Goal: Information Seeking & Learning: Learn about a topic

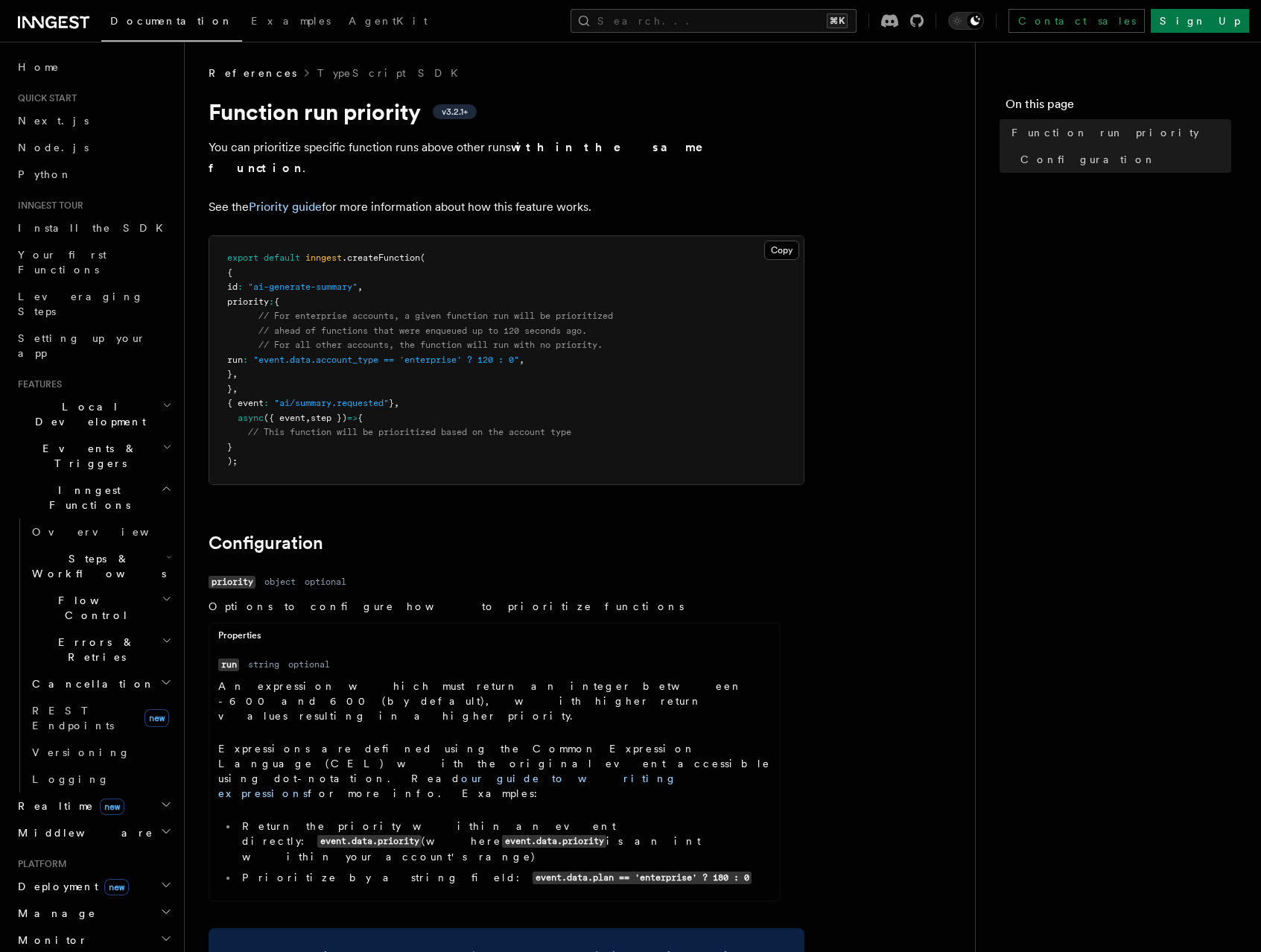
click at [82, 483] on span "Inngest Functions" at bounding box center [86, 498] width 149 height 30
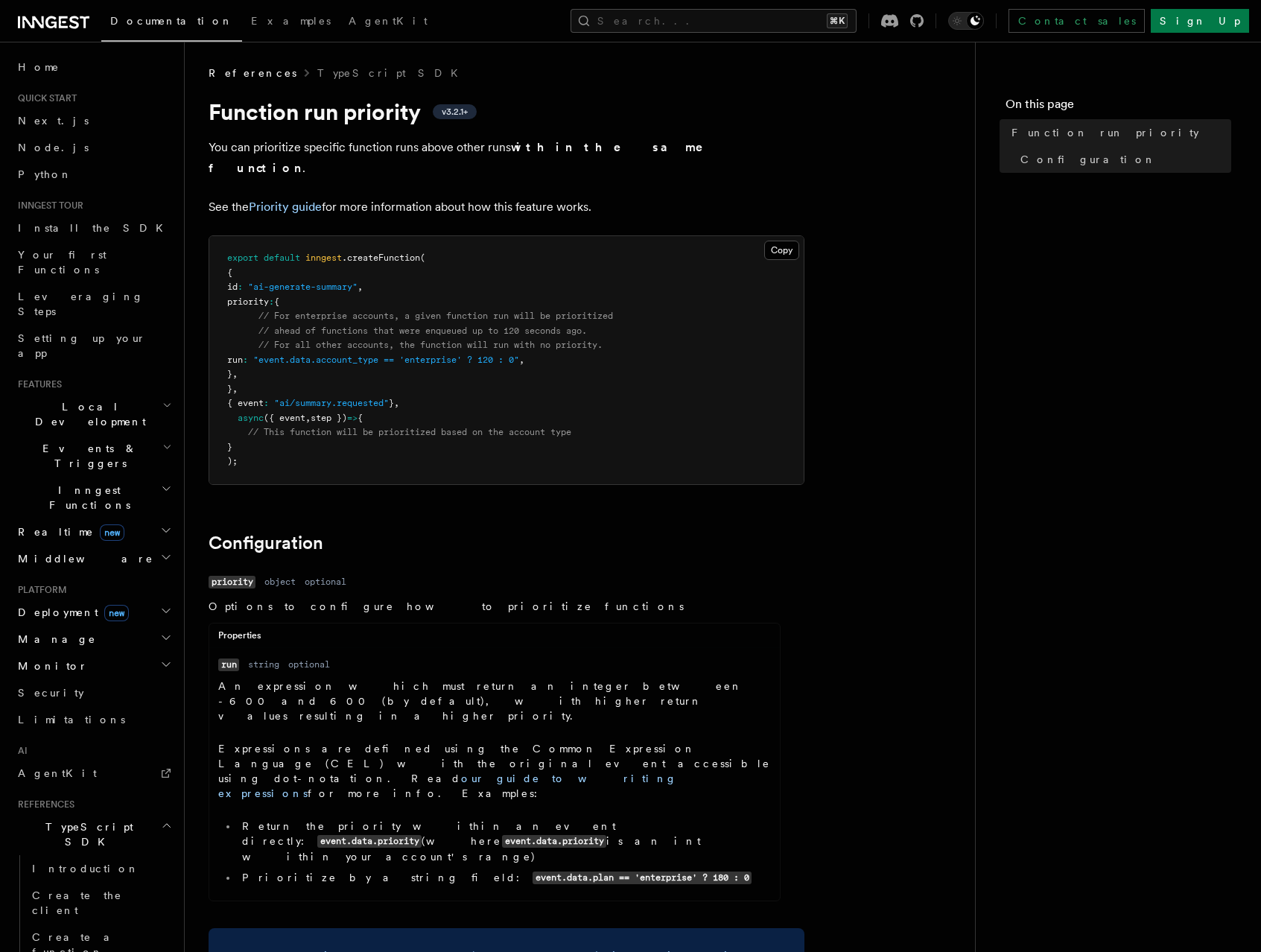
click at [82, 483] on span "Inngest Functions" at bounding box center [86, 498] width 149 height 30
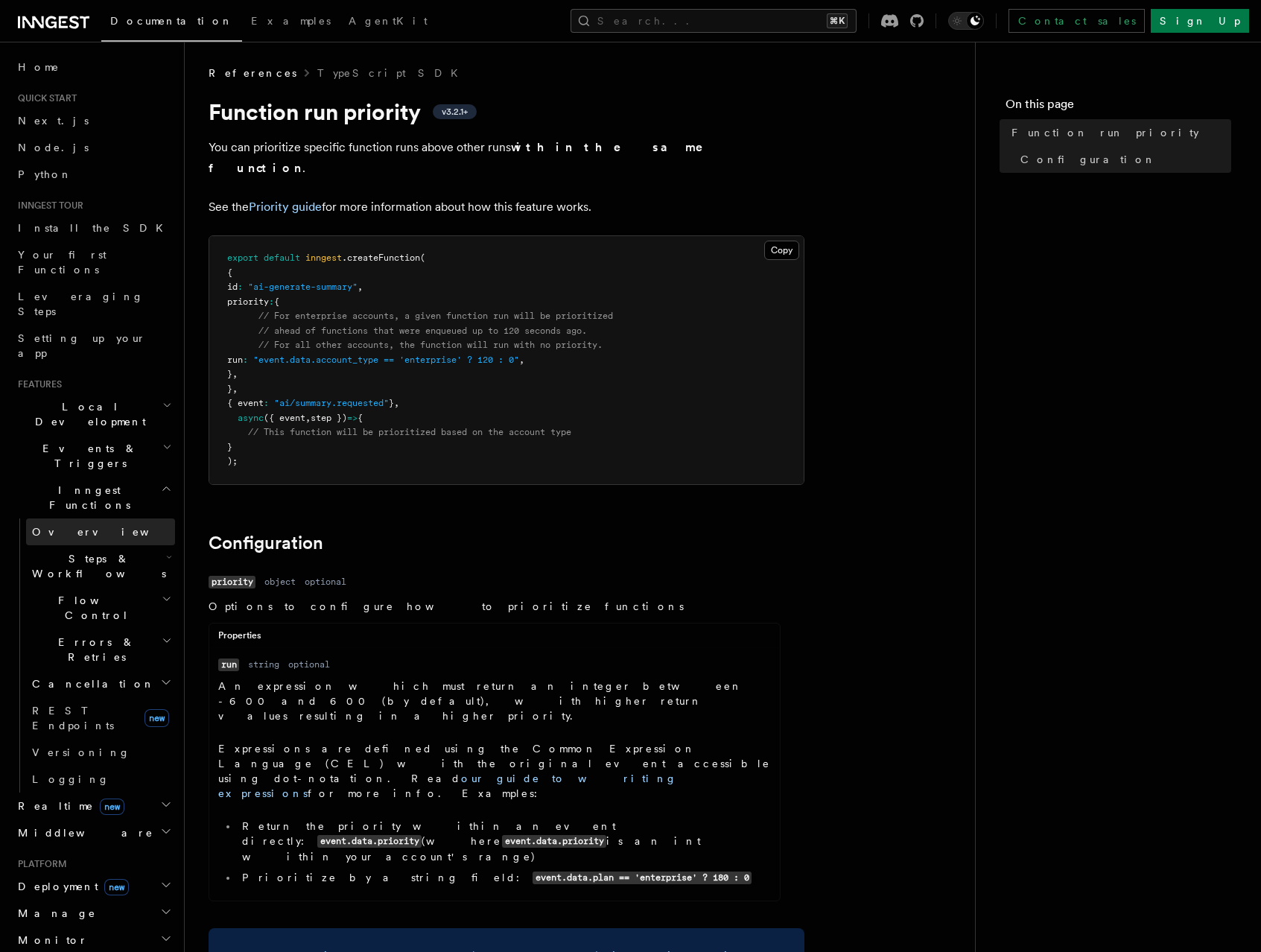
click at [82, 519] on link "Overview" at bounding box center [100, 532] width 149 height 27
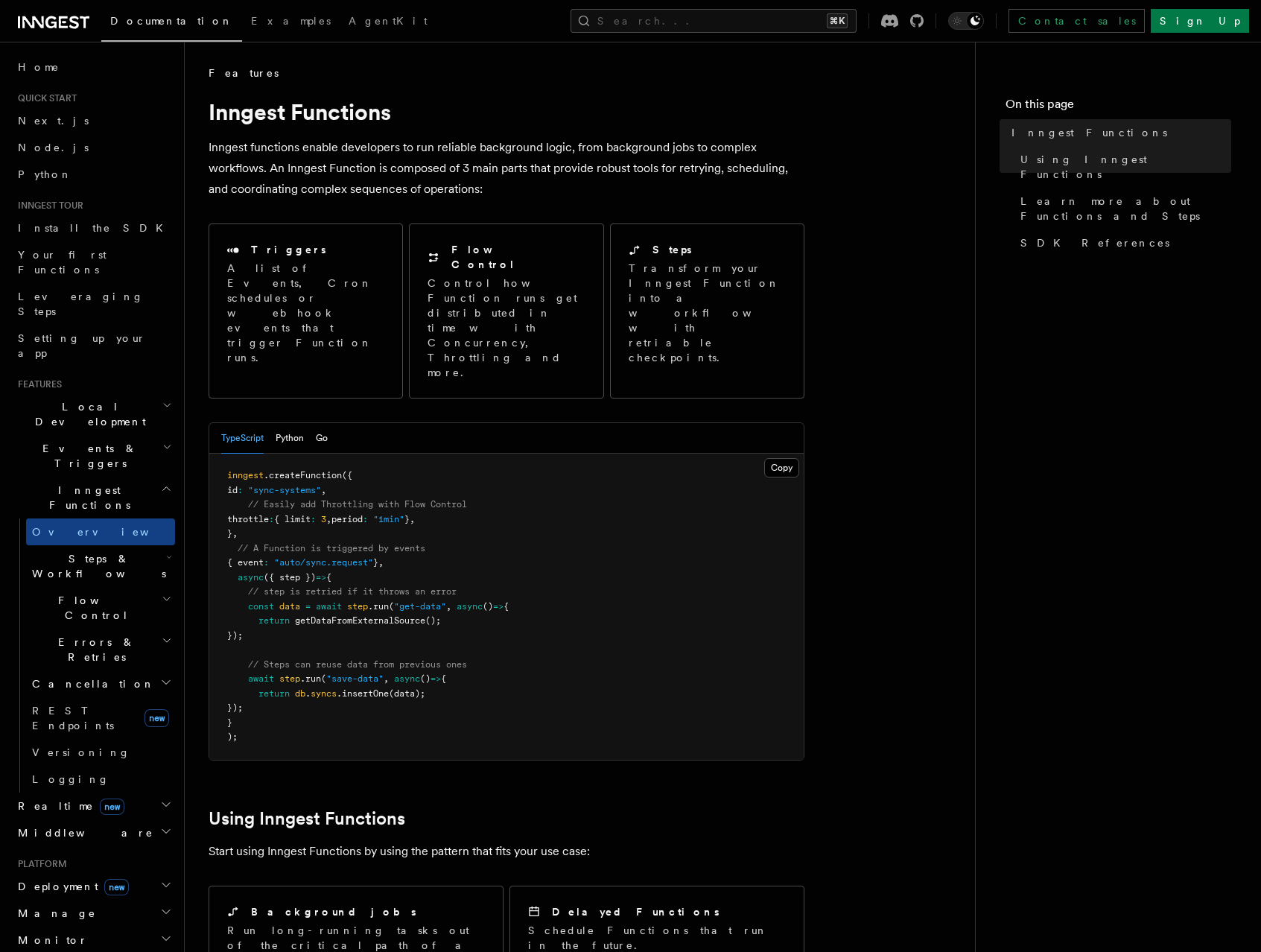
click at [83, 551] on span "Steps & Workflows" at bounding box center [96, 566] width 140 height 30
click at [84, 551] on span "Steps & Workflows" at bounding box center [96, 566] width 140 height 30
click at [88, 593] on span "Flow Control" at bounding box center [93, 607] width 136 height 30
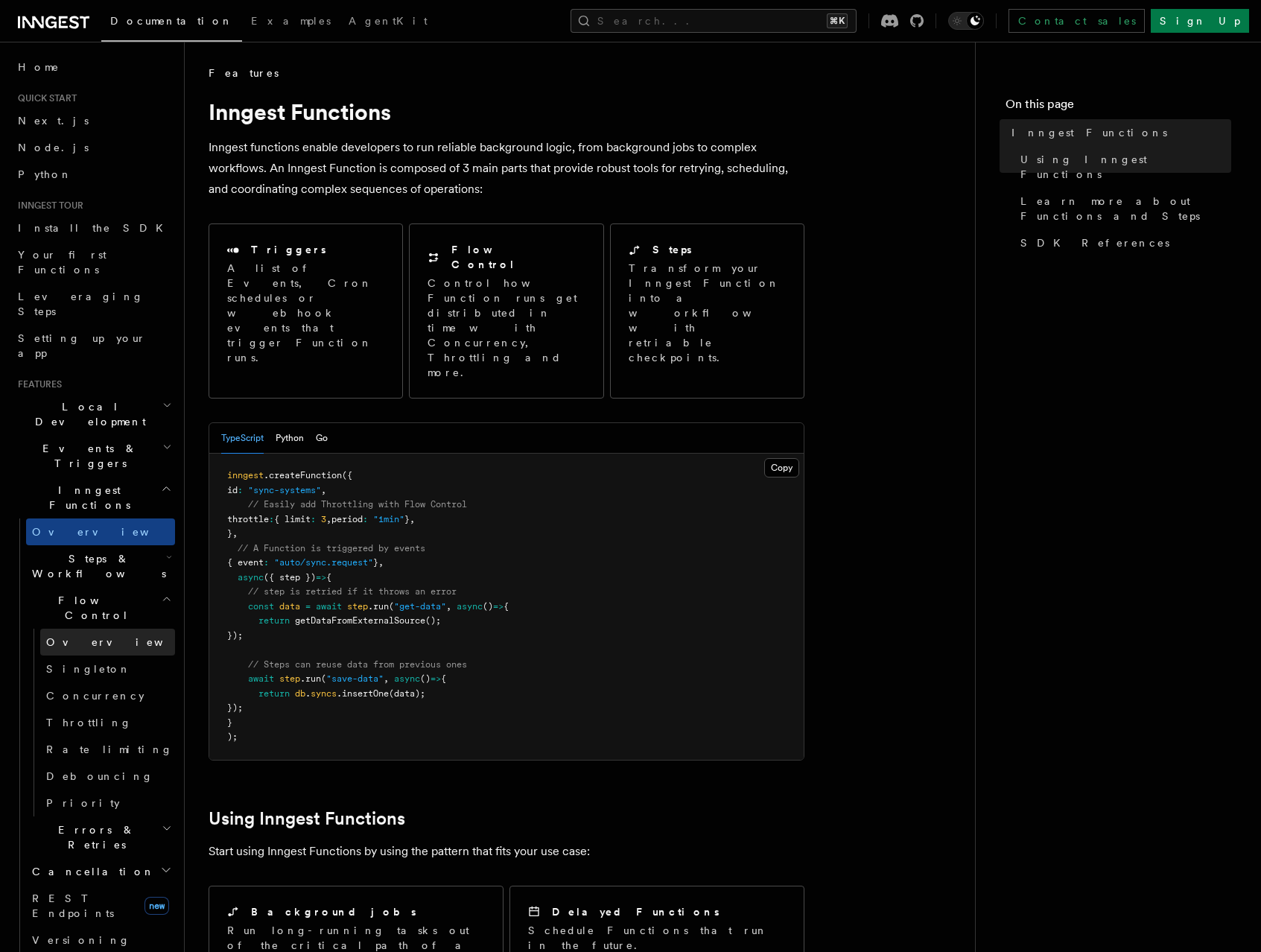
click at [105, 628] on link "Overview" at bounding box center [107, 641] width 135 height 27
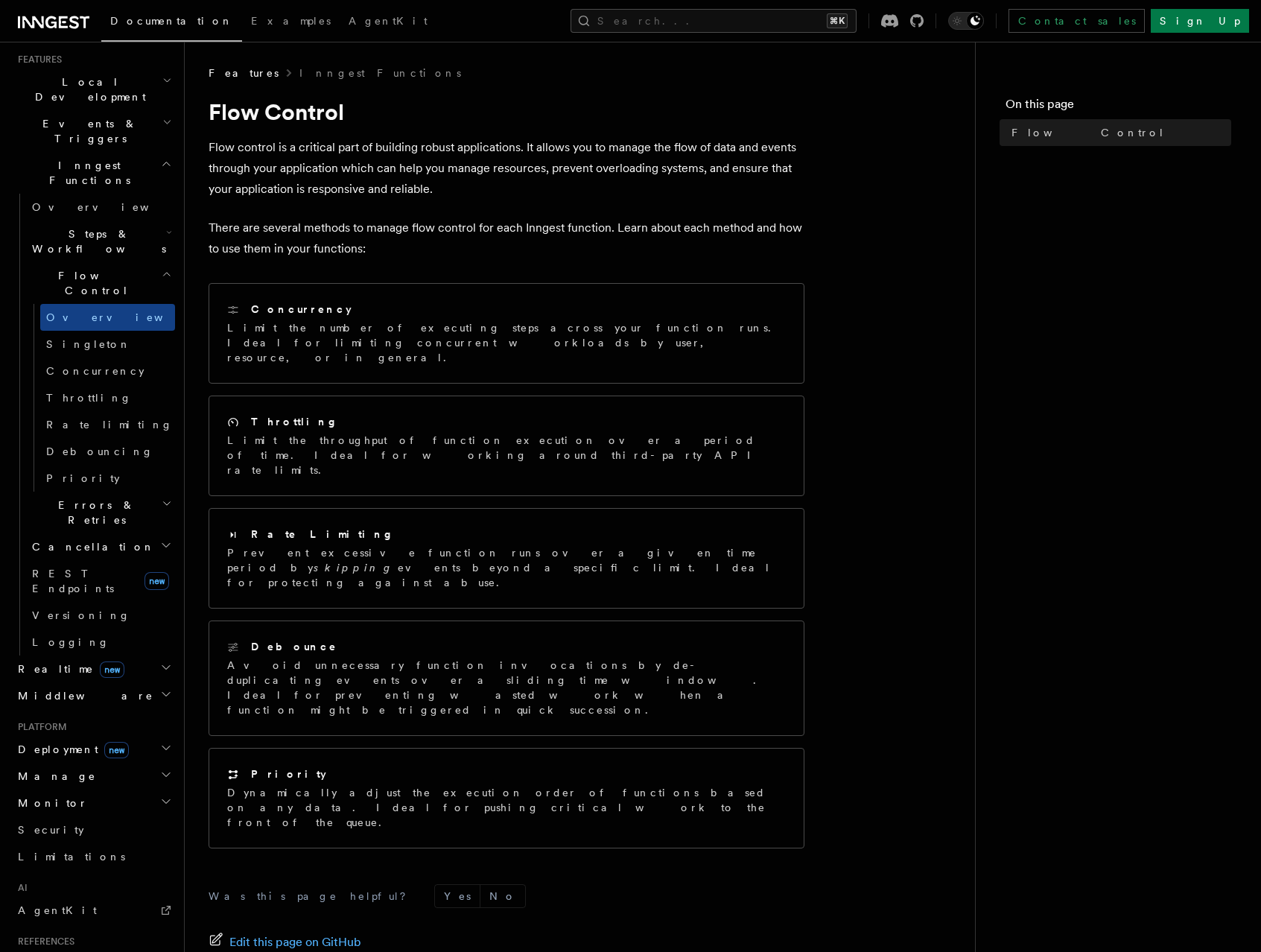
scroll to position [331, 0]
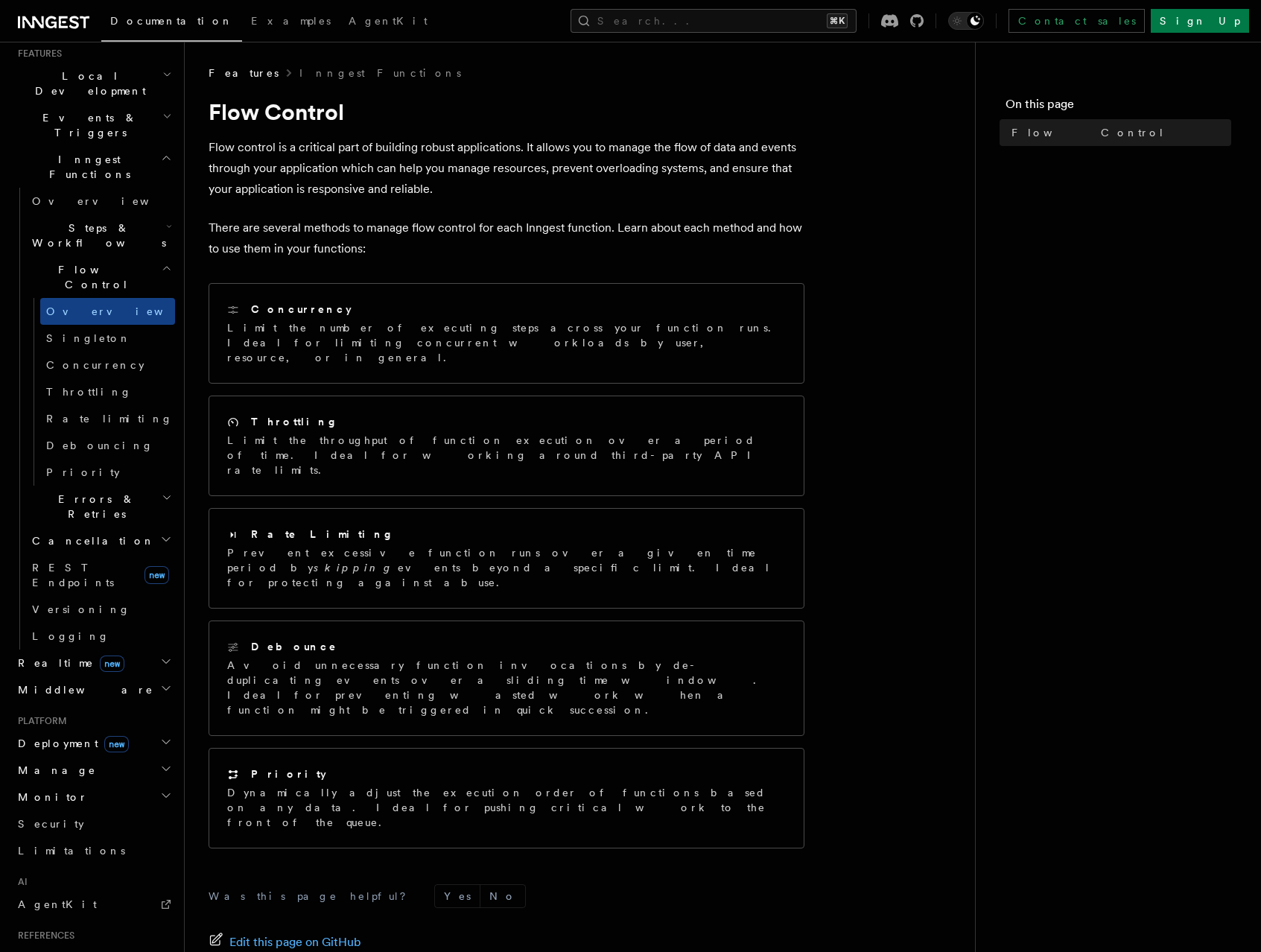
click at [111, 676] on h2 "Middleware" at bounding box center [93, 689] width 163 height 27
click at [116, 650] on h2 "Realtime new" at bounding box center [93, 663] width 163 height 27
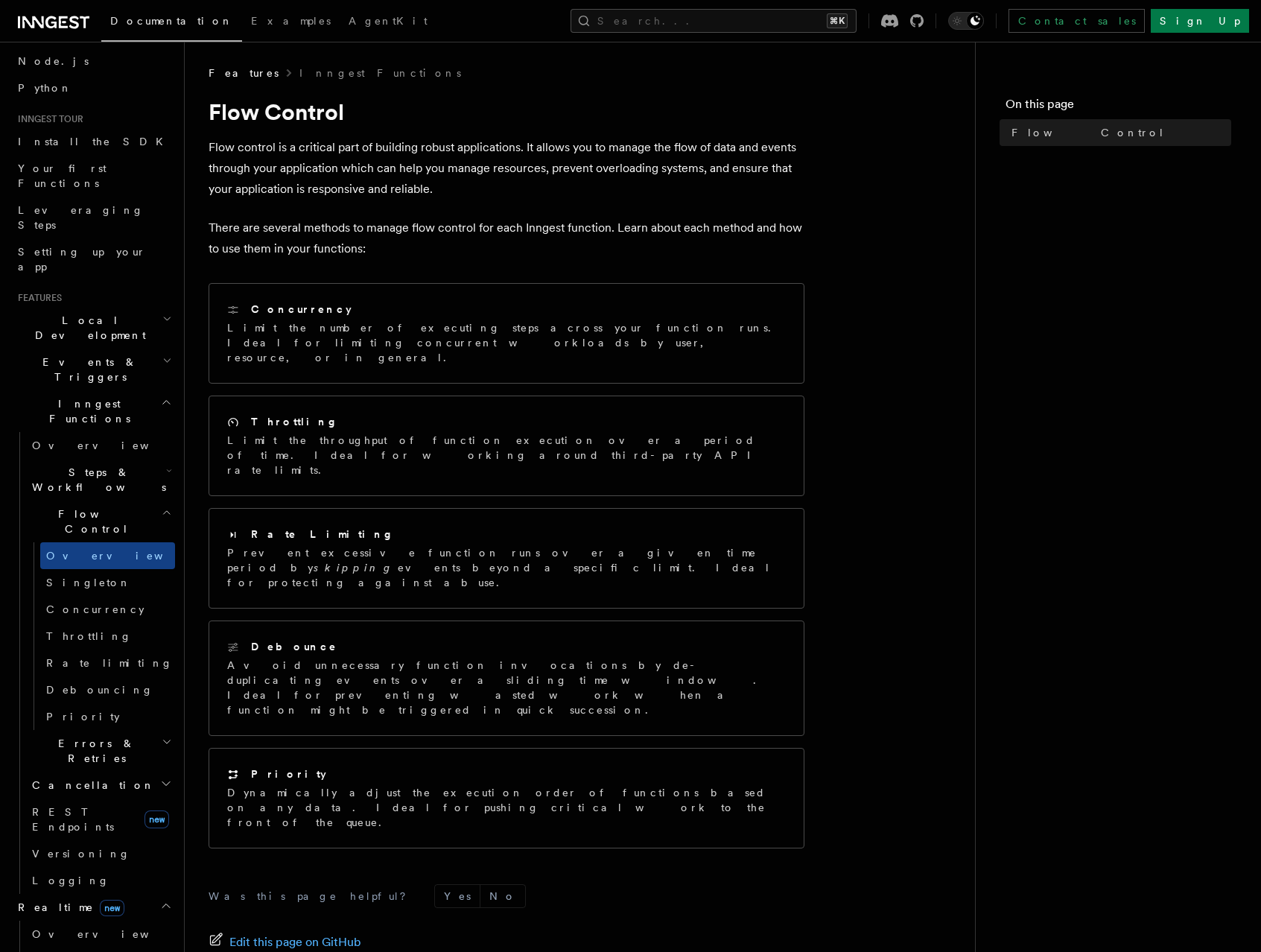
scroll to position [83, 0]
click at [102, 352] on h2 "Events & Triggers" at bounding box center [93, 372] width 163 height 41
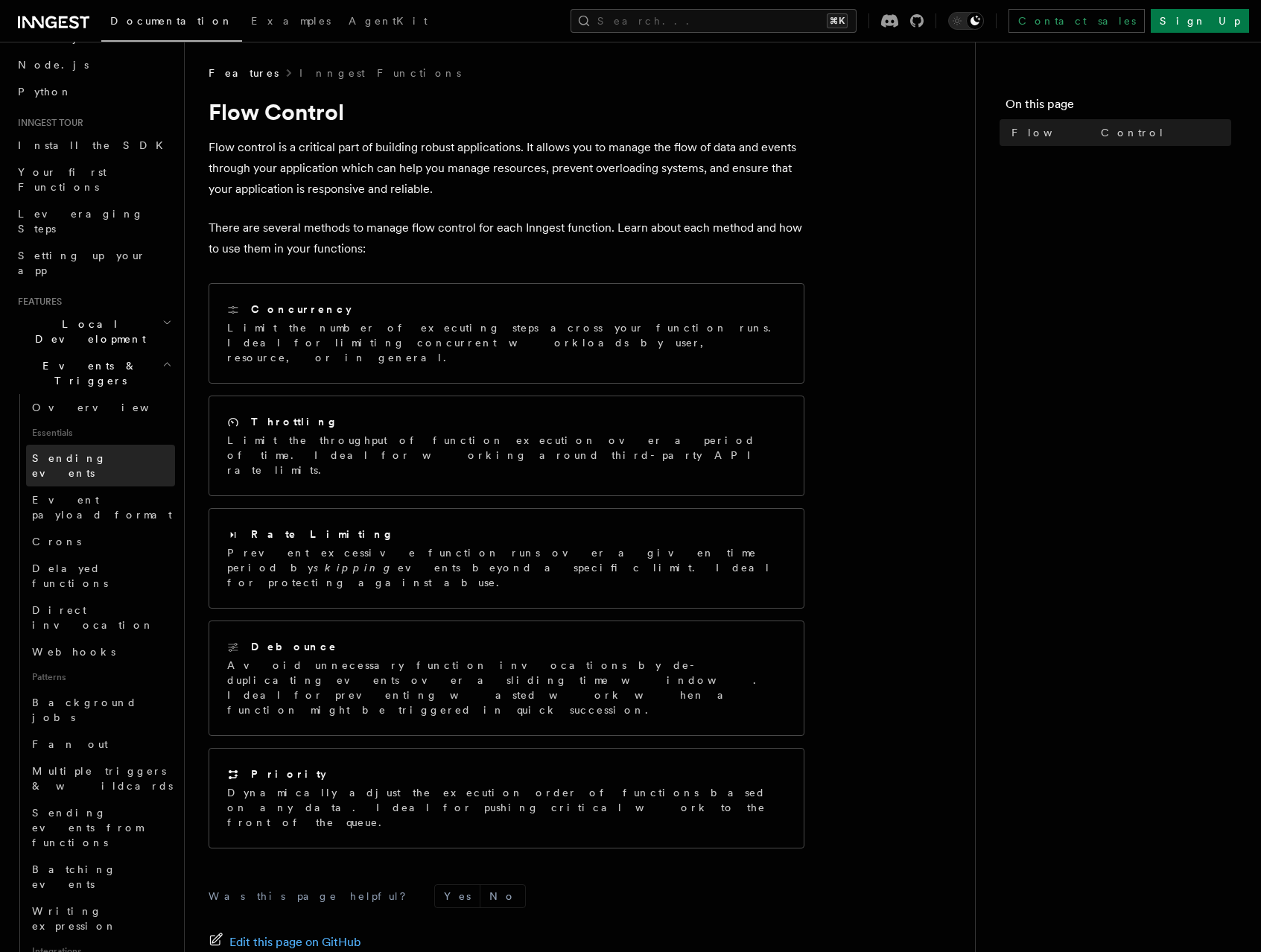
click at [108, 445] on link "Sending events" at bounding box center [100, 465] width 149 height 41
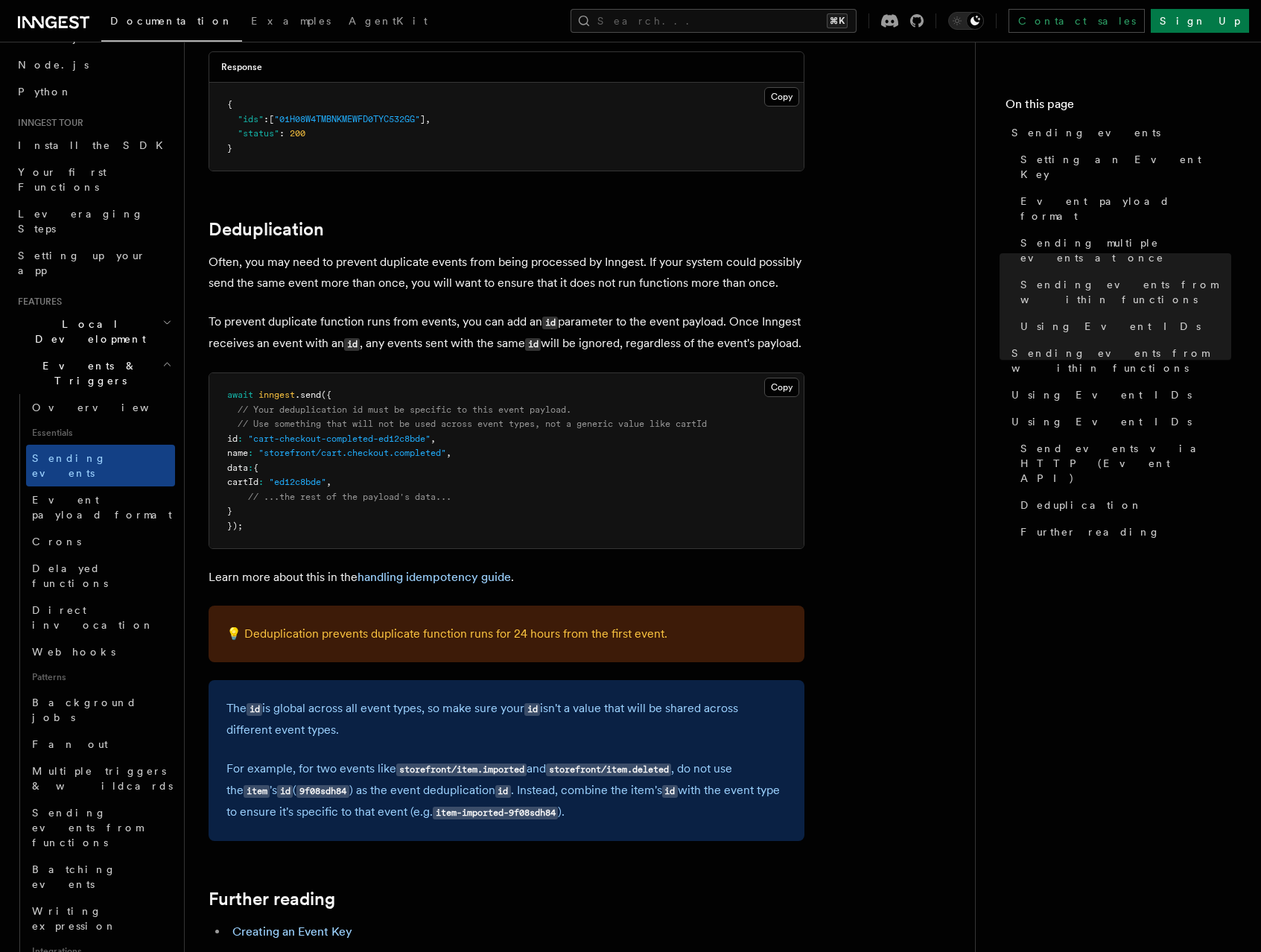
scroll to position [3902, 0]
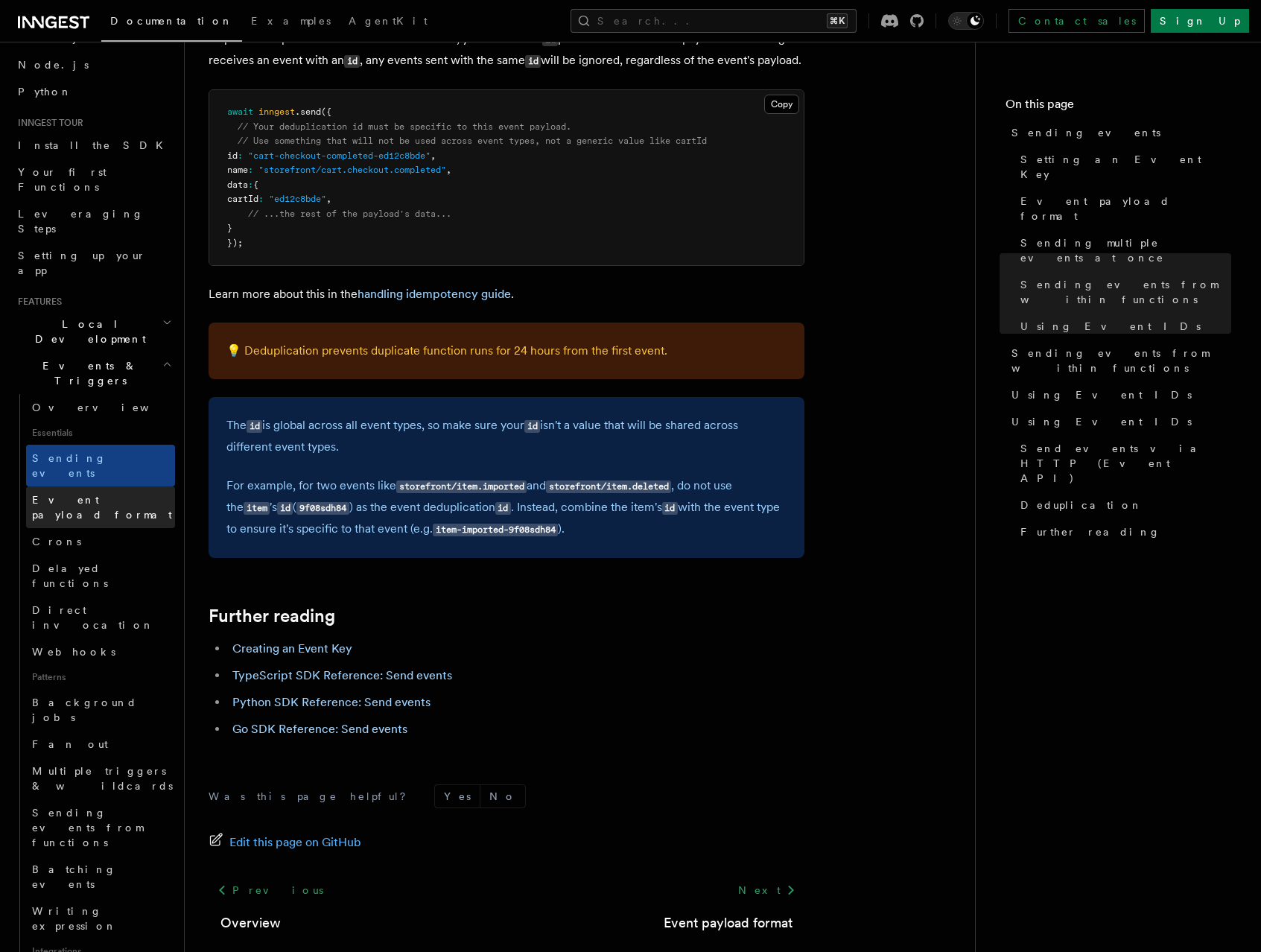
click at [126, 493] on span "Event payload format" at bounding box center [102, 506] width 140 height 27
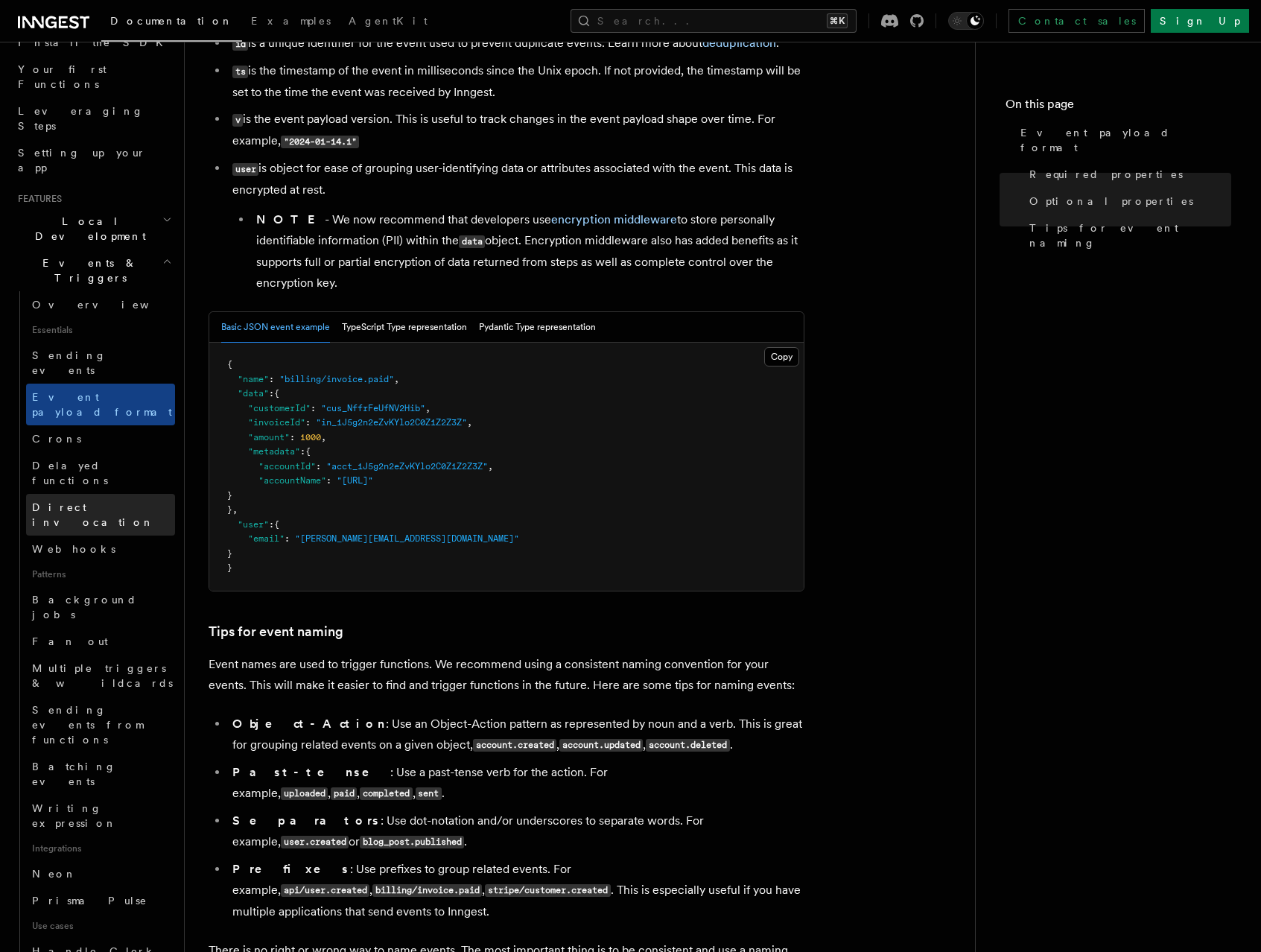
scroll to position [186, 0]
click at [92, 424] on link "Crons" at bounding box center [100, 437] width 149 height 27
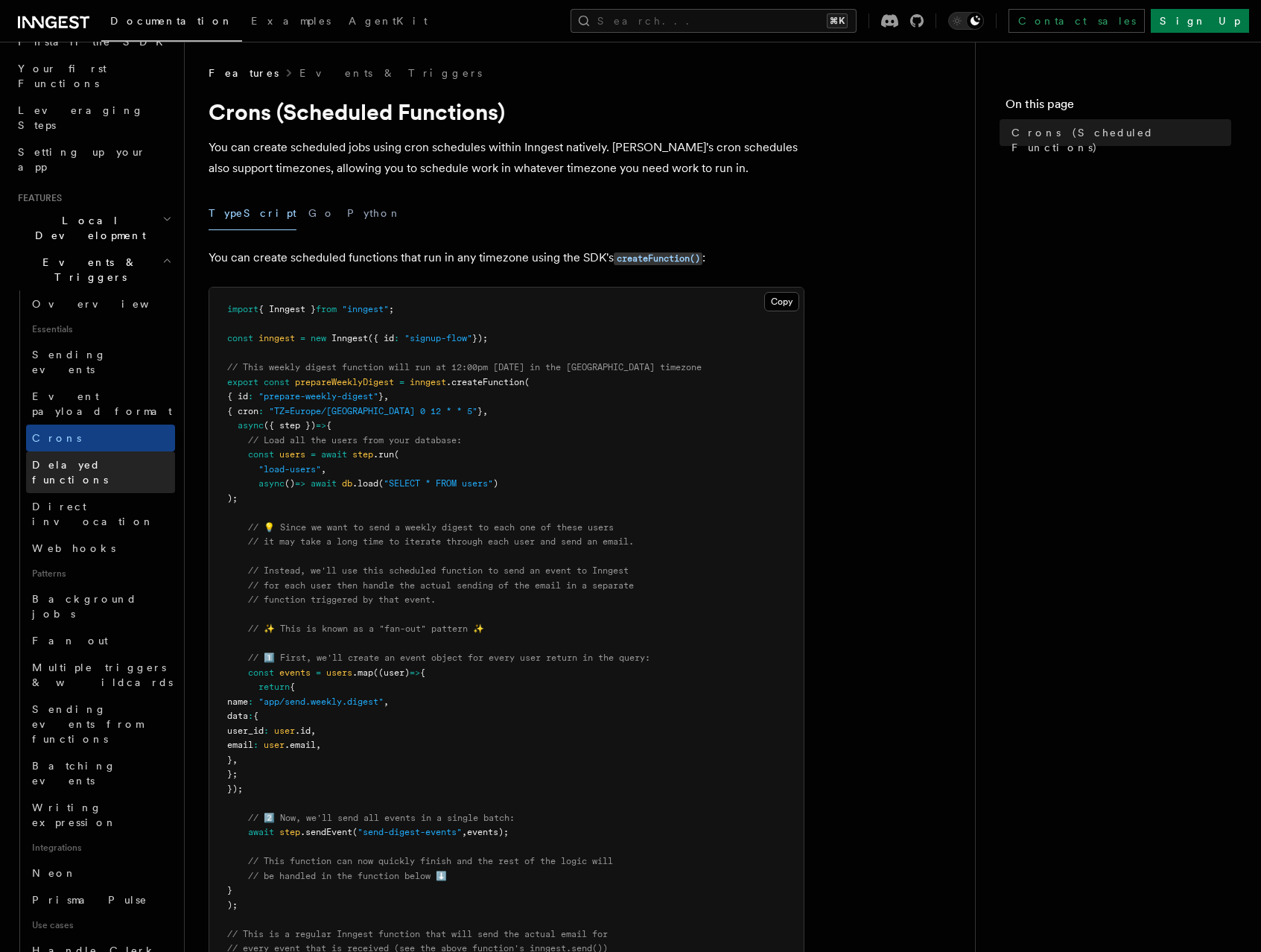
click at [93, 459] on span "Delayed functions" at bounding box center [69, 472] width 76 height 27
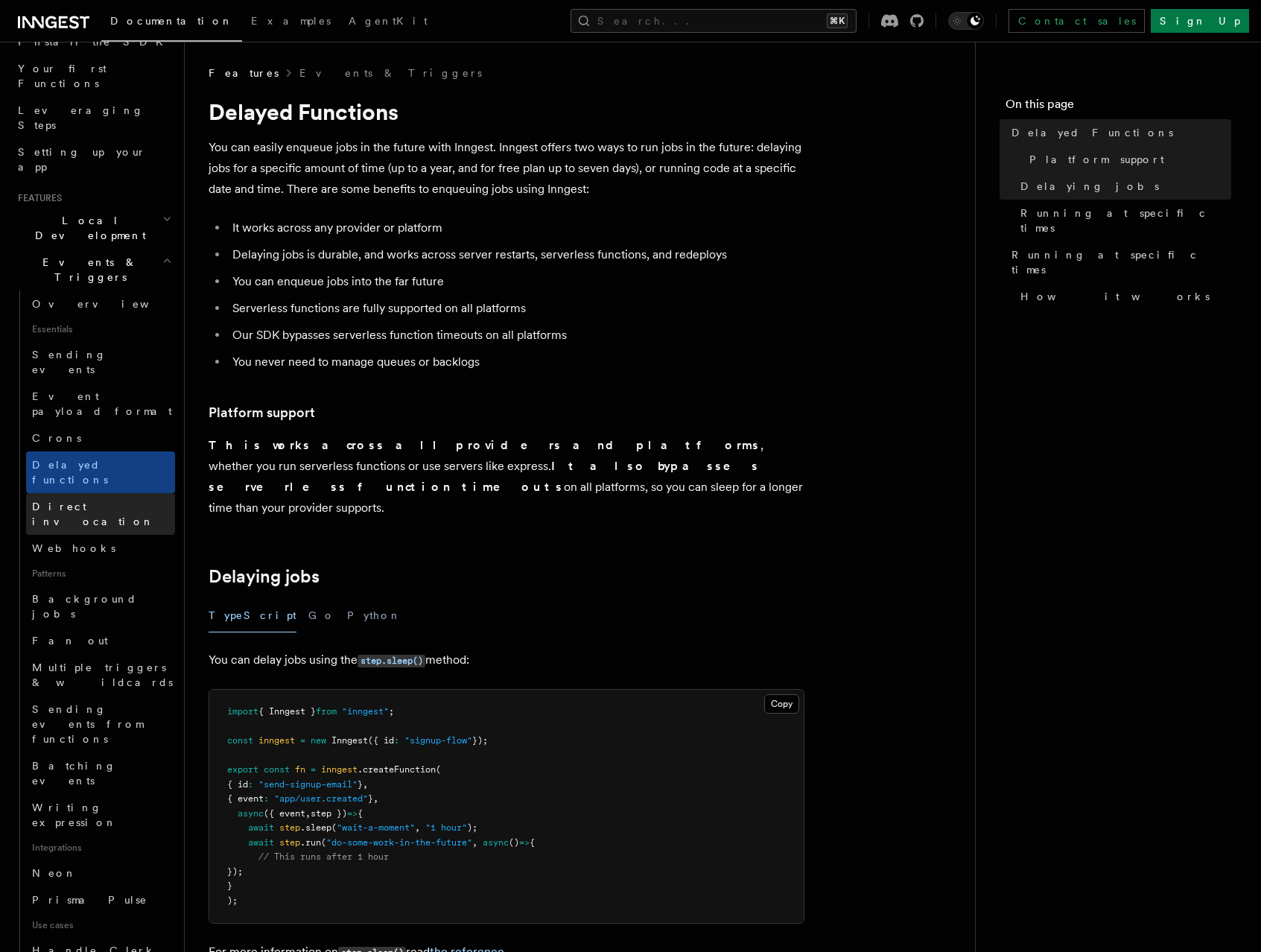
click at [93, 501] on span "Direct invocation" at bounding box center [93, 514] width 122 height 27
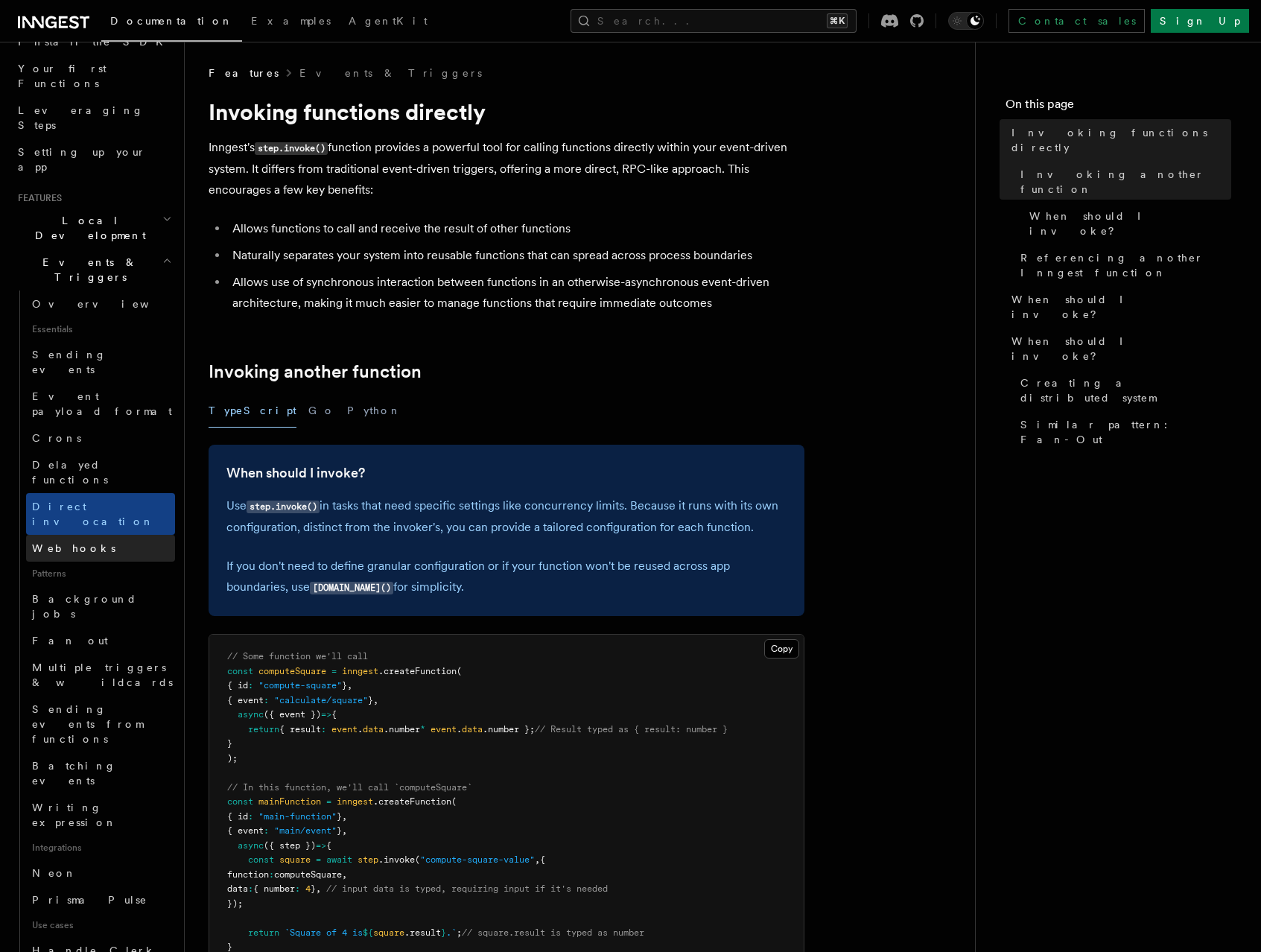
click at [93, 535] on link "Webhooks" at bounding box center [100, 548] width 149 height 27
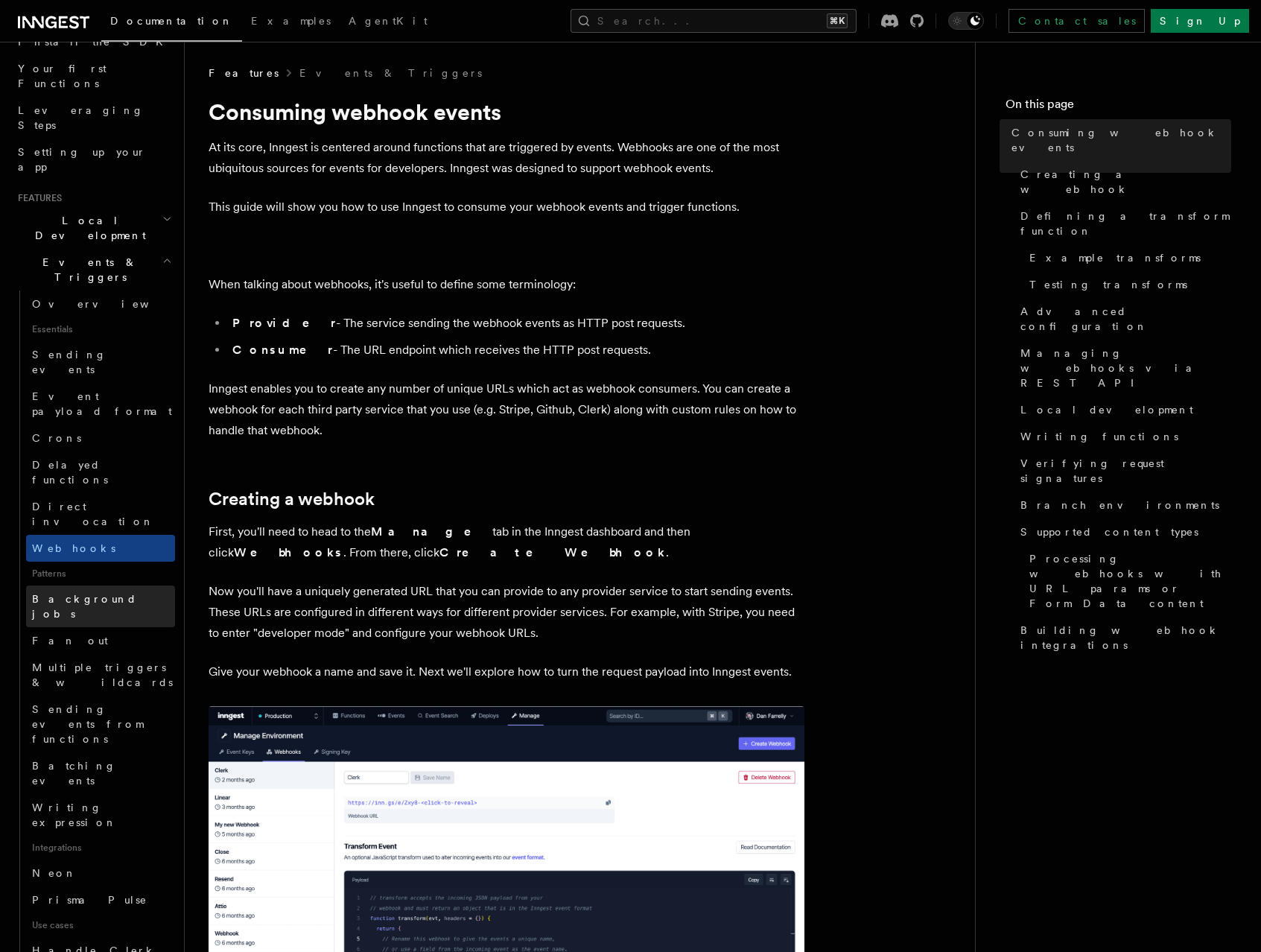
click at [93, 585] on link "Background jobs" at bounding box center [100, 606] width 149 height 41
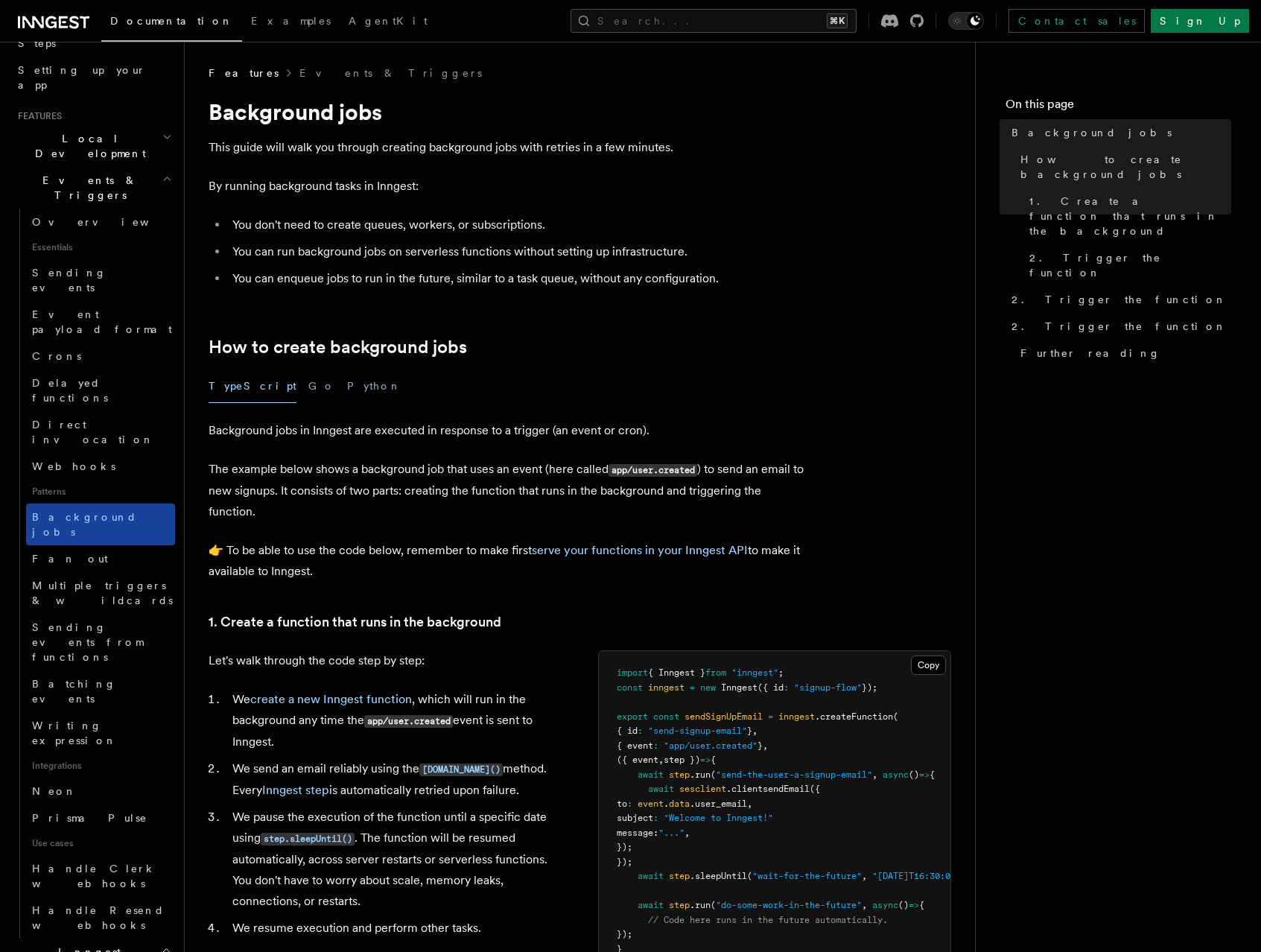
scroll to position [272, 0]
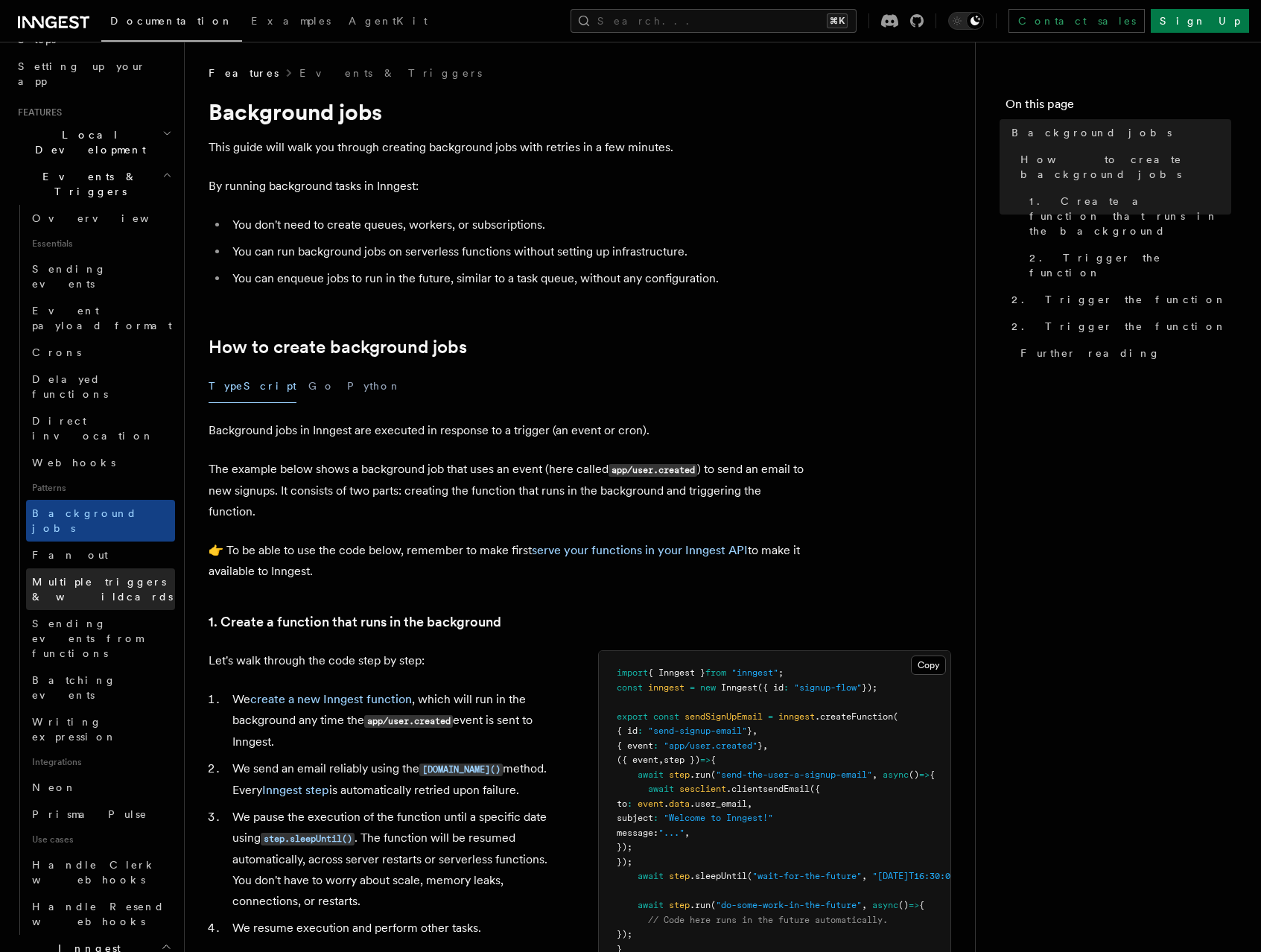
click at [98, 576] on span "Multiple triggers & wildcards" at bounding box center [102, 589] width 141 height 27
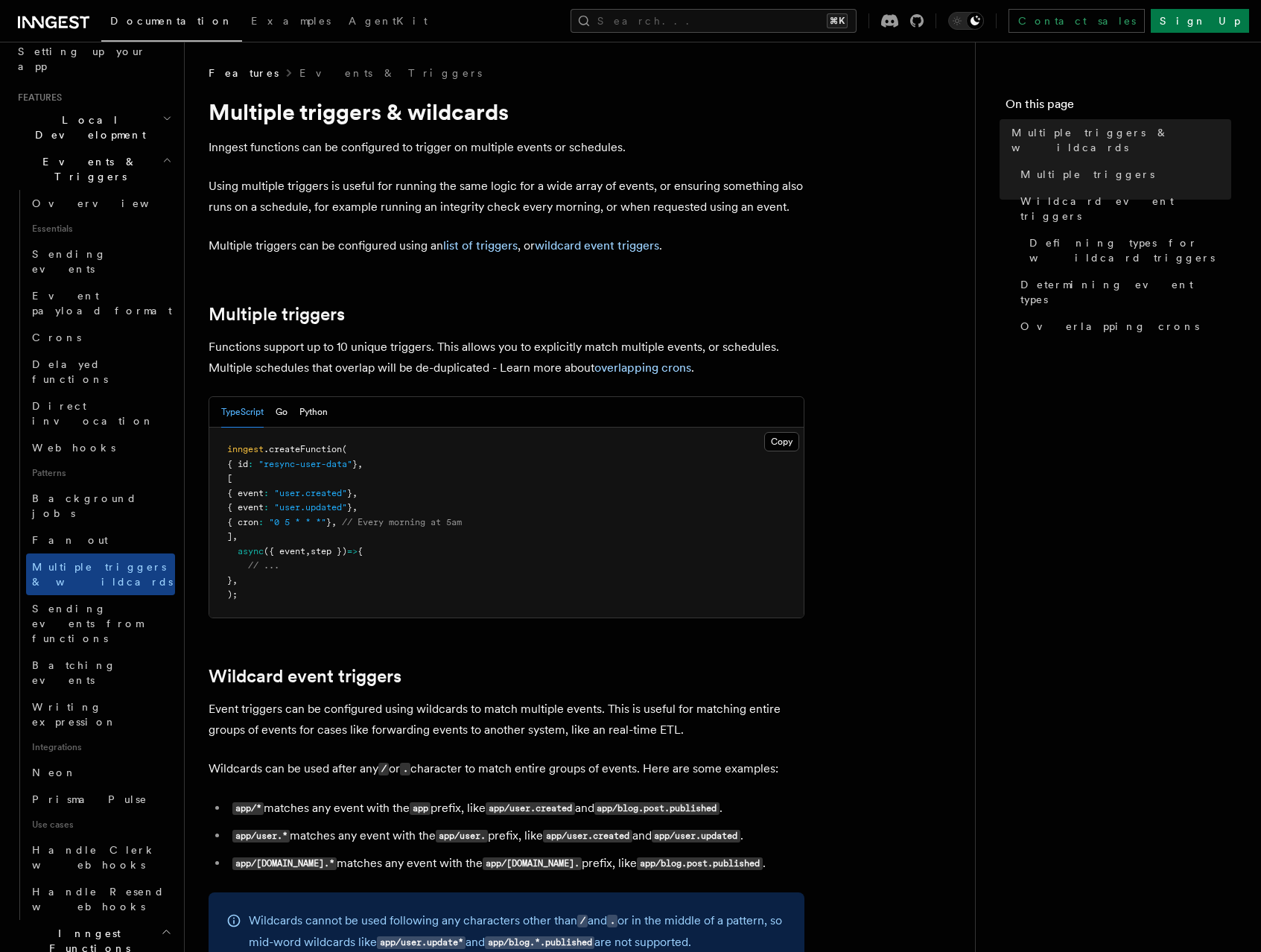
scroll to position [288, 0]
click at [98, 602] on span "Sending events from functions" at bounding box center [87, 622] width 111 height 41
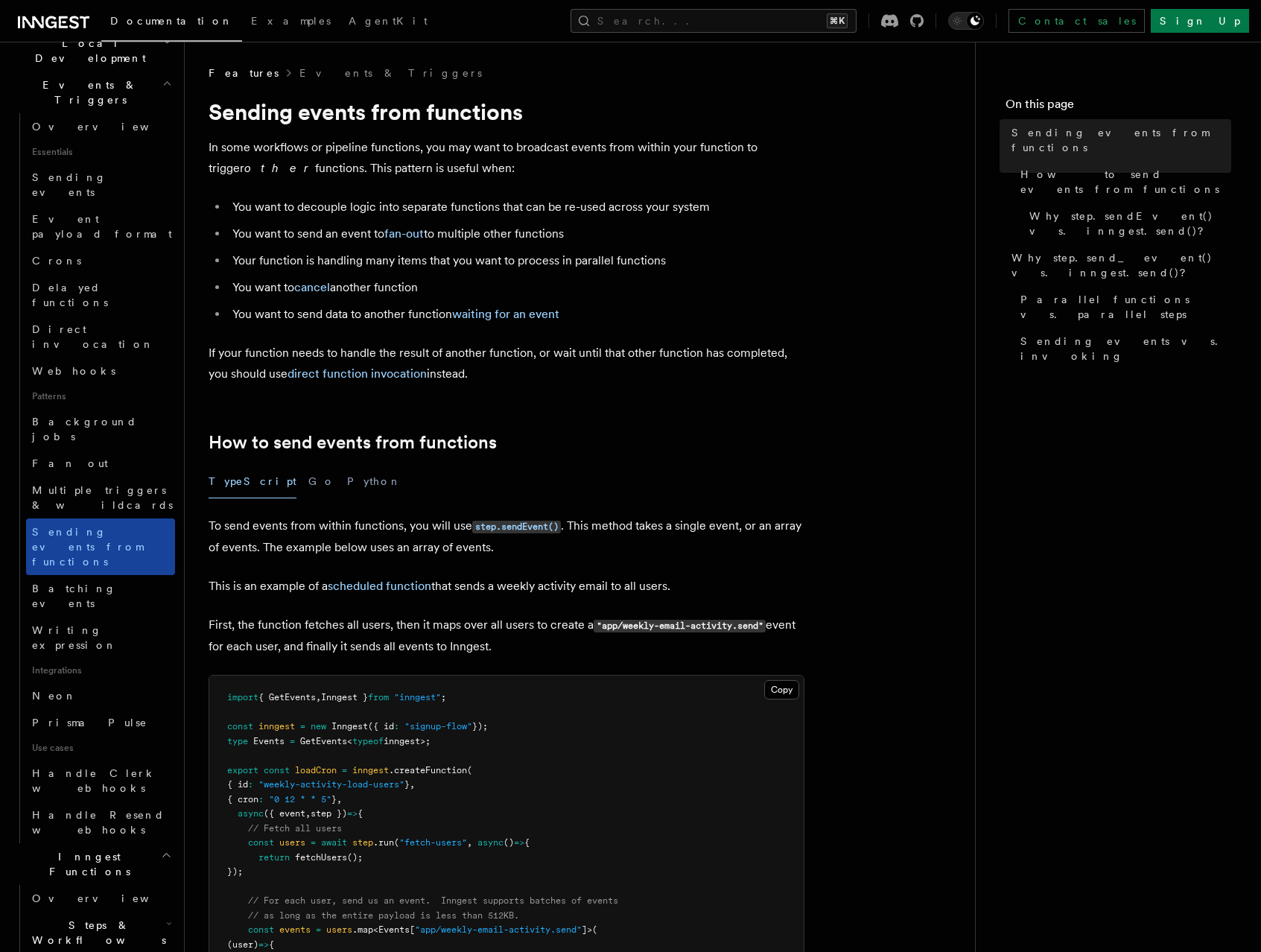
scroll to position [375, 0]
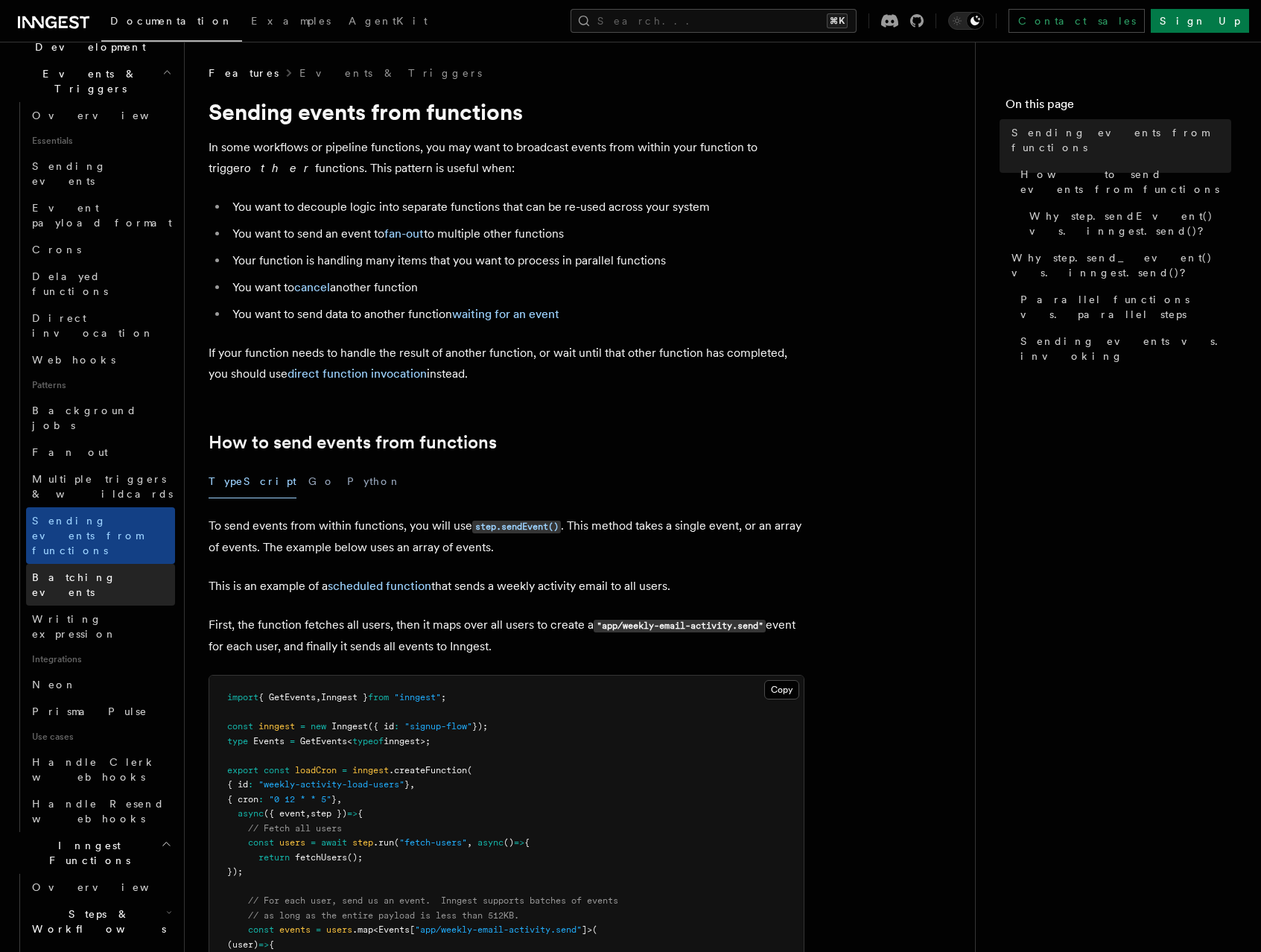
click at [102, 572] on span "Batching events" at bounding box center [74, 585] width 85 height 27
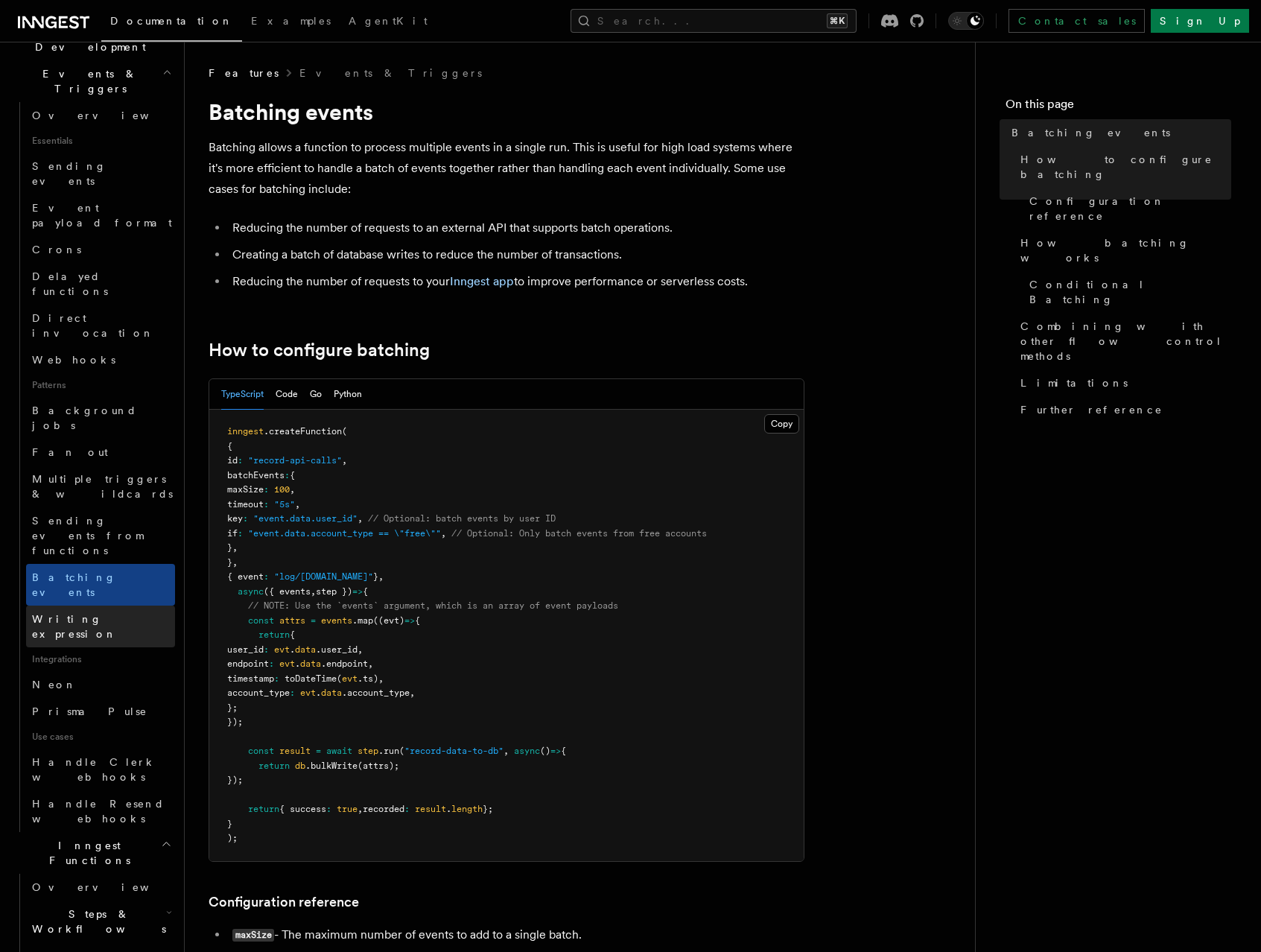
click at [103, 613] on span "Writing expression" at bounding box center [74, 626] width 85 height 27
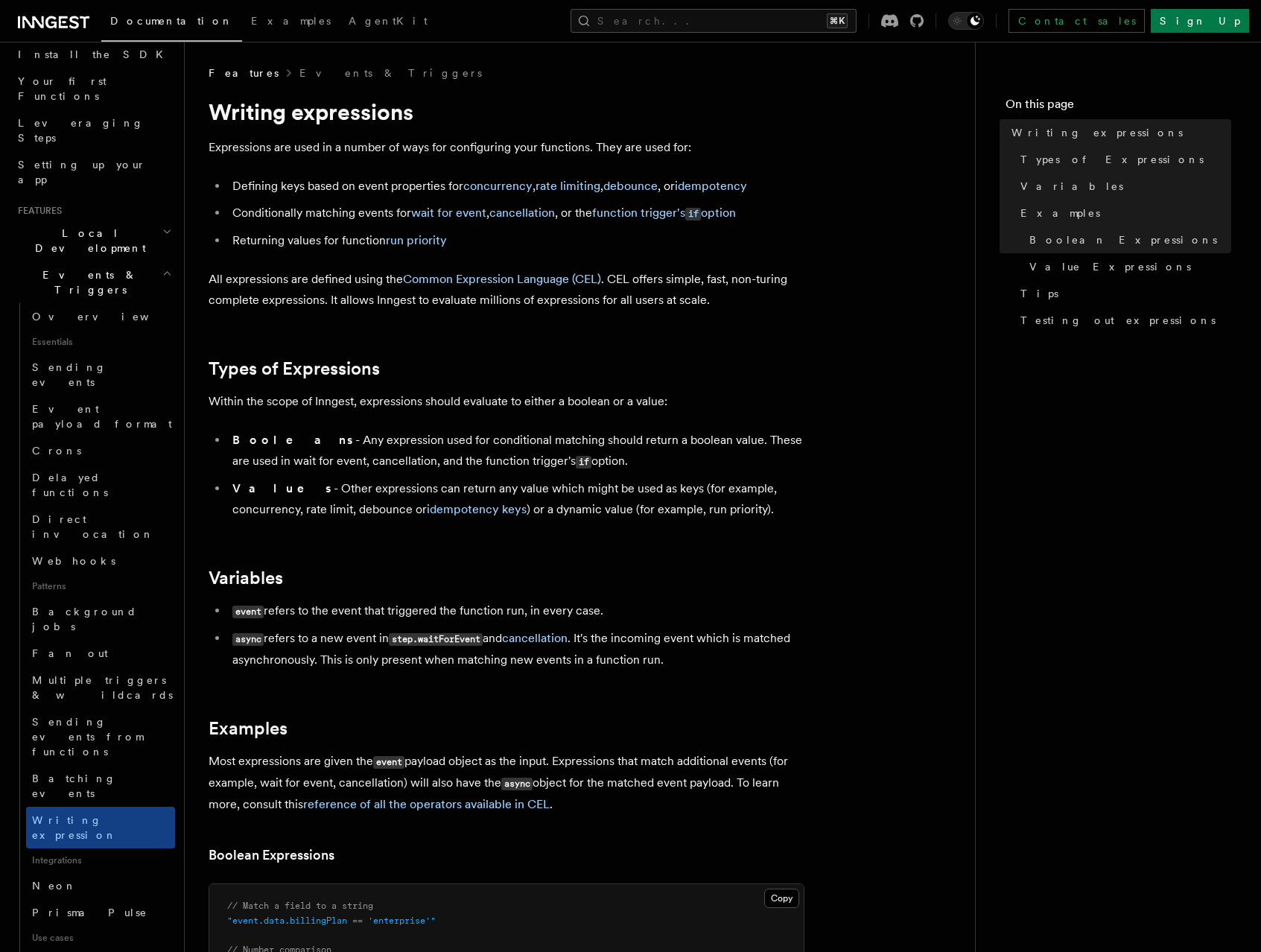
scroll to position [28, 0]
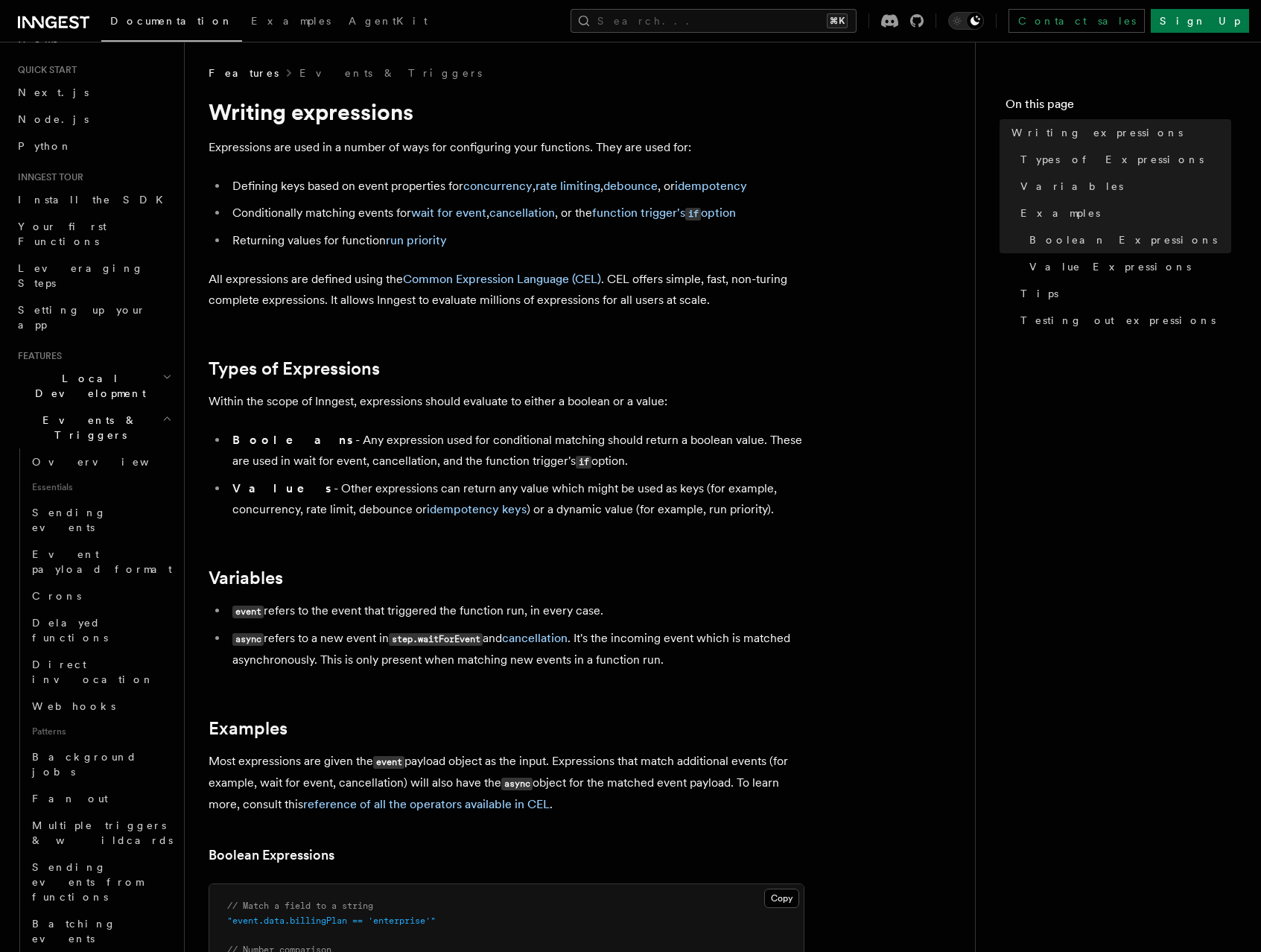
click at [344, 306] on p "All expressions are defined using the Common Expression Language (CEL) . CEL of…" at bounding box center [507, 289] width 596 height 41
